Goal: Connect with others: Connect with others

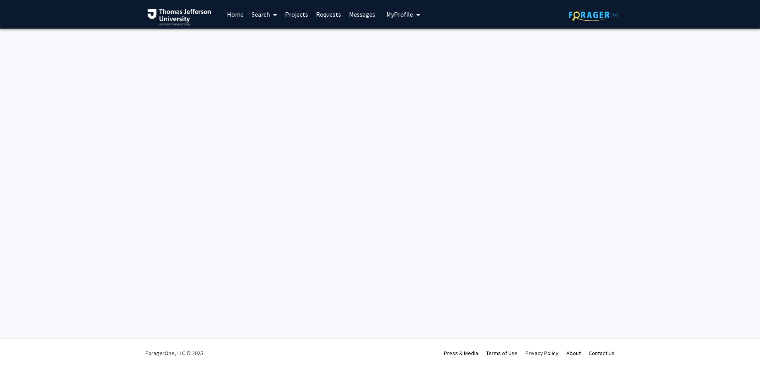
click at [403, 5] on button "My Profile" at bounding box center [403, 14] width 39 height 29
click at [466, 163] on div "Skip navigation Home Search Projects Requests Messages My Profile [PERSON_NAME]…" at bounding box center [380, 183] width 760 height 367
click at [228, 16] on link "Home" at bounding box center [235, 14] width 25 height 28
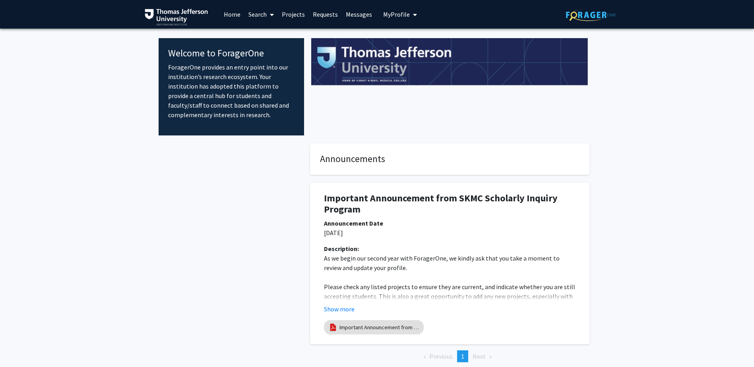
click at [231, 11] on link "Home" at bounding box center [232, 14] width 25 height 28
click at [296, 14] on link "Projects" at bounding box center [293, 14] width 31 height 28
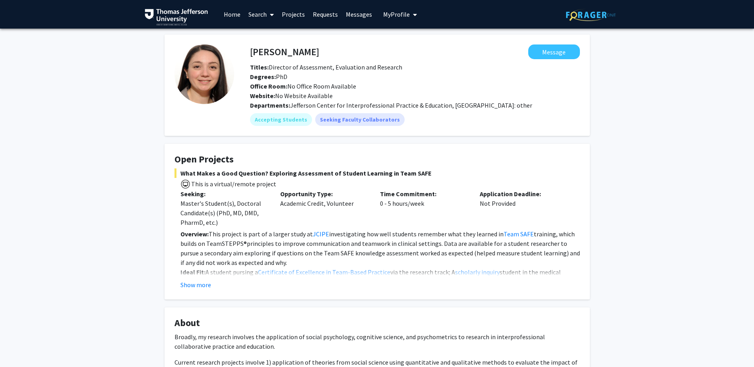
click at [682, 124] on div "Maria Brucato Message Titles: Director of Assessment, Evaluation and Research D…" at bounding box center [377, 278] width 754 height 499
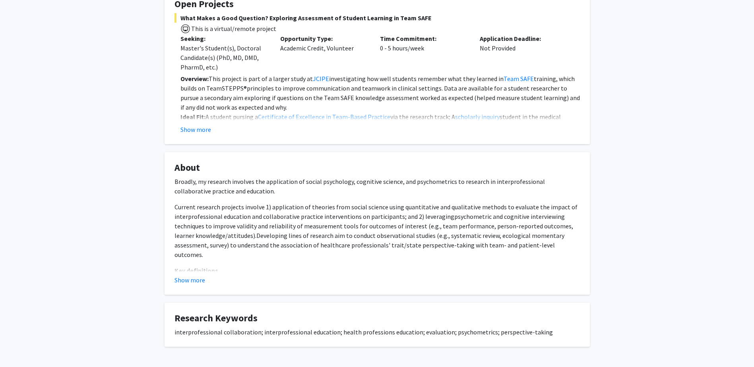
scroll to position [159, 0]
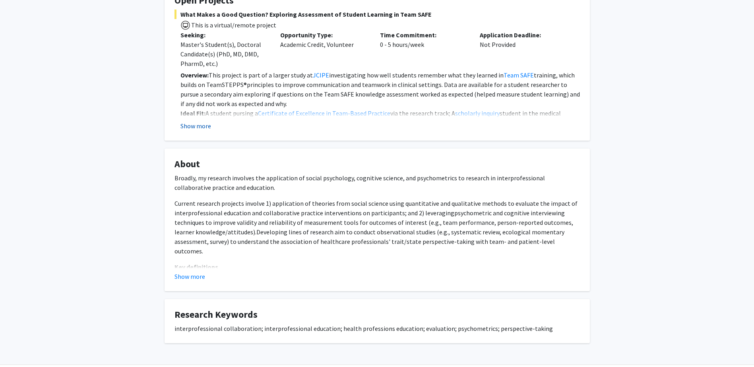
click at [201, 126] on button "Show more" at bounding box center [195, 126] width 31 height 10
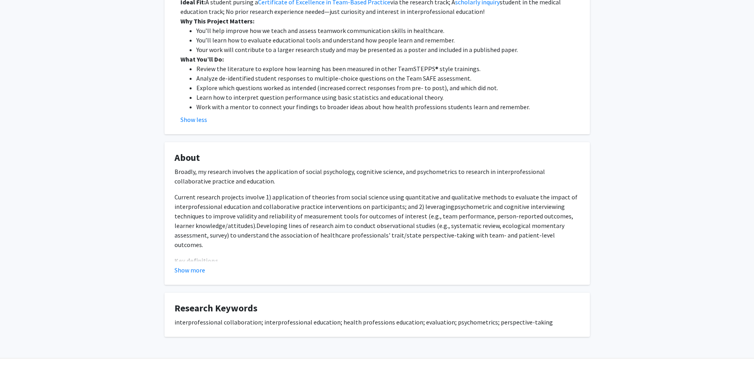
scroll to position [278, 0]
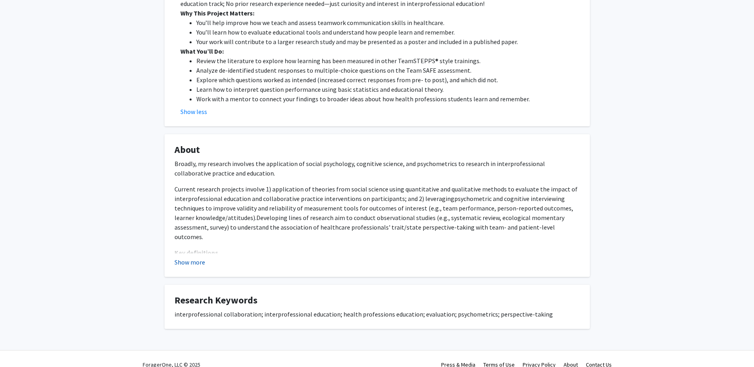
click at [189, 262] on button "Show more" at bounding box center [189, 262] width 31 height 10
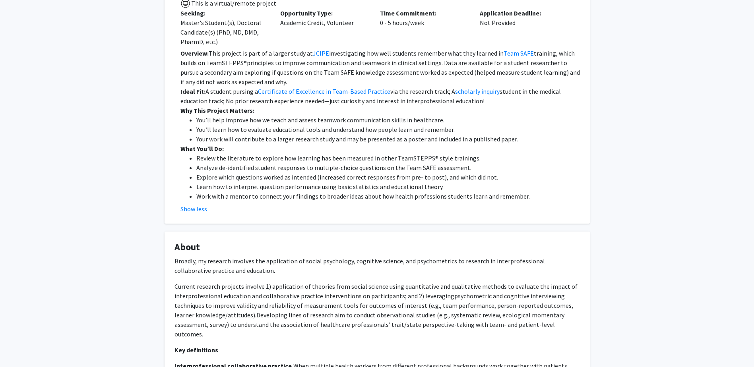
scroll to position [72, 0]
